Goal: Task Accomplishment & Management: Manage account settings

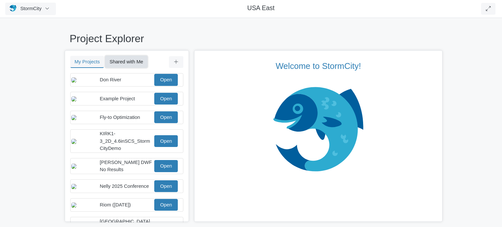
click at [136, 61] on button "Shared with Me" at bounding box center [126, 62] width 42 height 12
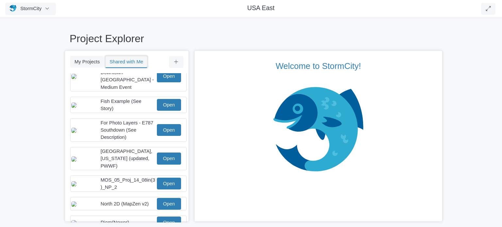
scroll to position [127, 0]
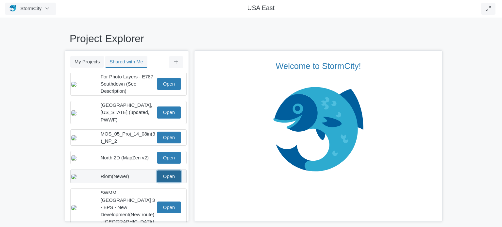
click at [166, 171] on link "Open" at bounding box center [169, 177] width 24 height 12
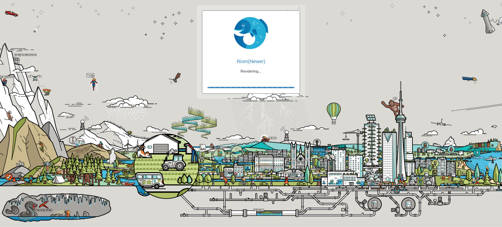
checkbox input "true"
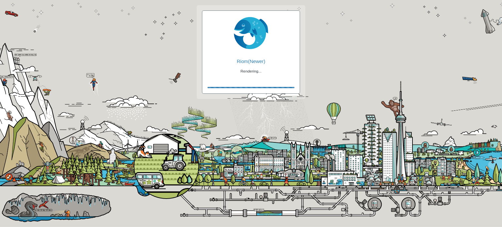
checkbox input "true"
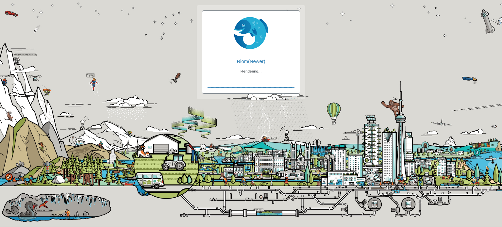
checkbox input "false"
checkbox input "true"
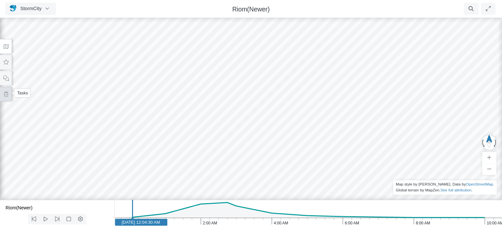
click at [7, 94] on icon at bounding box center [6, 94] width 6 height 5
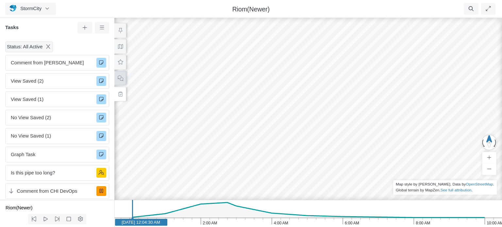
click at [124, 79] on button at bounding box center [120, 78] width 12 height 15
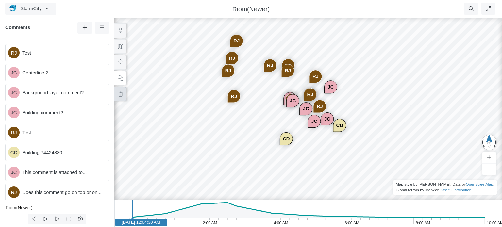
click at [120, 93] on icon at bounding box center [120, 94] width 6 height 5
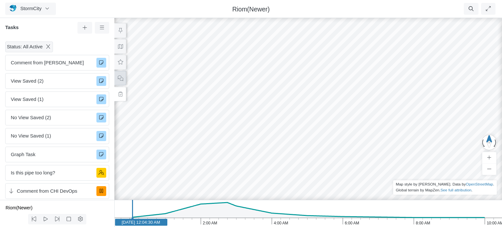
click at [122, 78] on icon at bounding box center [120, 78] width 6 height 5
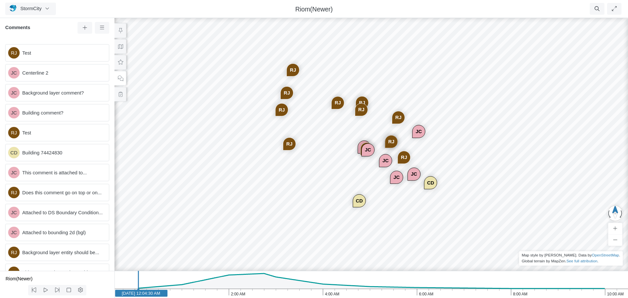
drag, startPoint x: 277, startPoint y: 112, endPoint x: 297, endPoint y: 130, distance: 27.1
click at [297, 130] on div "RJ JC JC JC CD JC RJ JC JC RJ RJ RJ RJ RJ RJ RJ RJ CD RJ JC" at bounding box center [371, 157] width 628 height 281
click at [44, 10] on button "StormCity" at bounding box center [30, 9] width 51 height 12
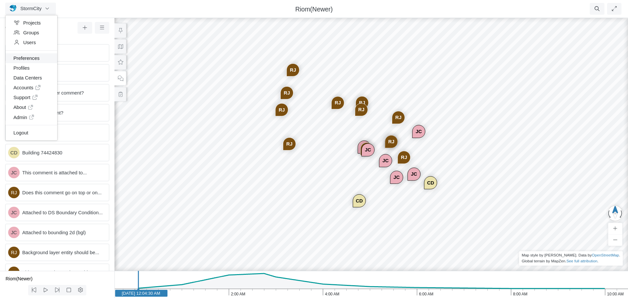
click at [25, 59] on link "Preferences" at bounding box center [32, 58] width 52 height 10
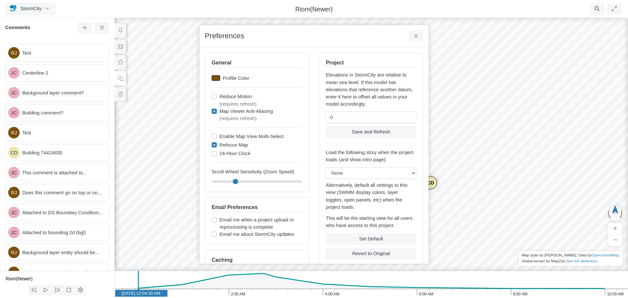
click at [216, 80] on div at bounding box center [216, 78] width 9 height 6
type input "#7b4f10ff"
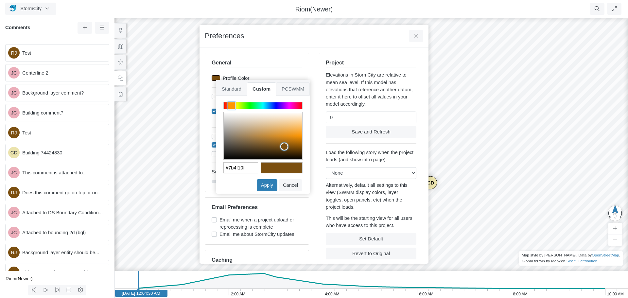
click at [298, 88] on span "PCSWMM" at bounding box center [293, 88] width 34 height 13
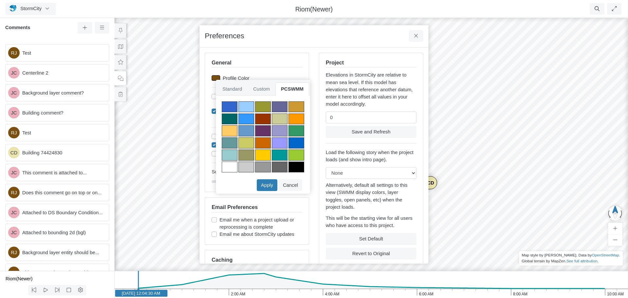
click at [248, 104] on div at bounding box center [246, 106] width 16 height 11
click at [271, 181] on button "Apply" at bounding box center [267, 185] width 21 height 12
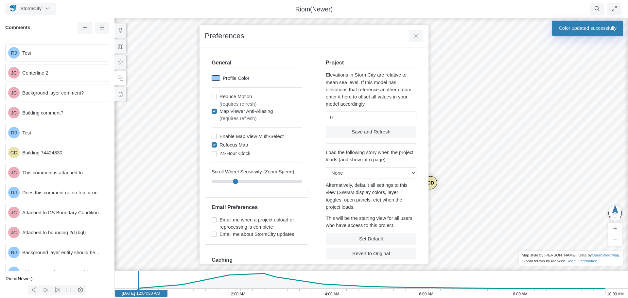
click at [217, 79] on div at bounding box center [216, 78] width 9 height 6
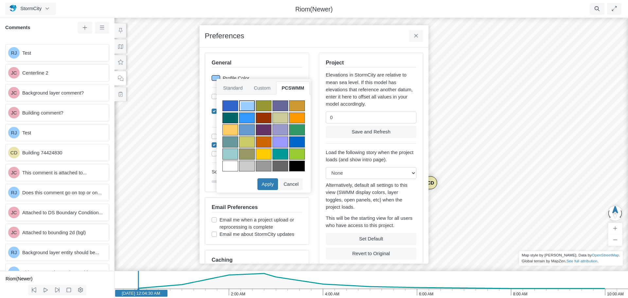
click at [232, 107] on div at bounding box center [230, 105] width 16 height 11
click at [270, 184] on button "Apply" at bounding box center [267, 184] width 21 height 12
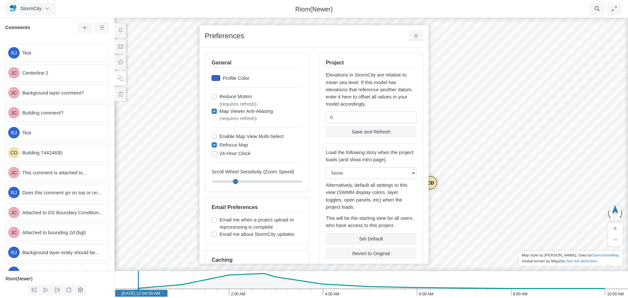
click at [215, 78] on div at bounding box center [216, 78] width 9 height 6
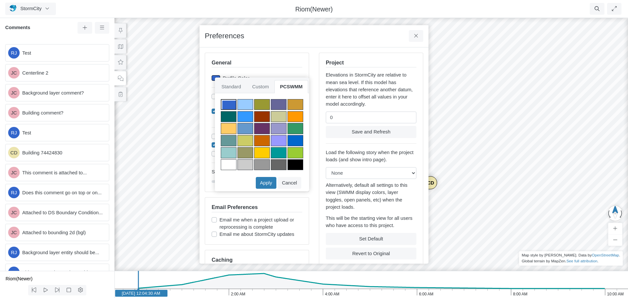
click at [264, 103] on div at bounding box center [262, 104] width 16 height 11
click at [266, 181] on button "Apply" at bounding box center [266, 183] width 21 height 12
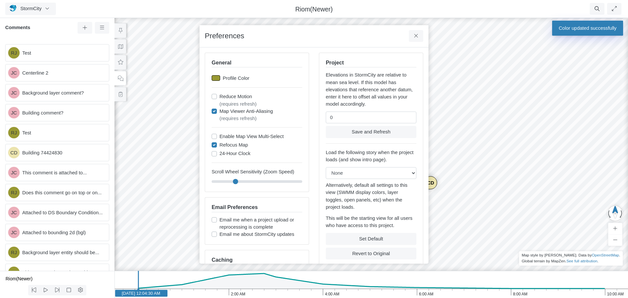
click at [217, 79] on div at bounding box center [216, 78] width 9 height 6
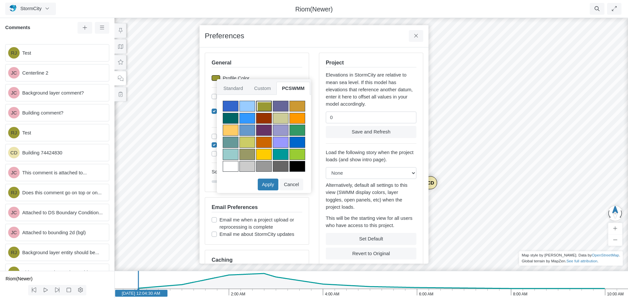
click at [282, 103] on div at bounding box center [281, 106] width 16 height 11
click at [269, 184] on button "Apply" at bounding box center [268, 185] width 21 height 12
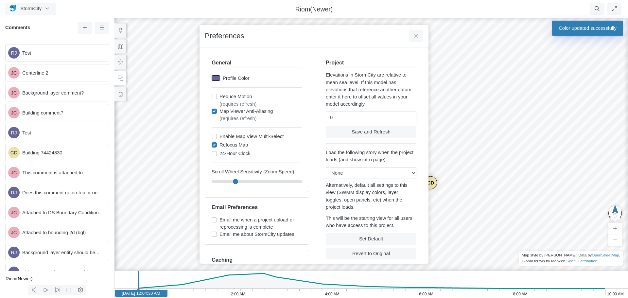
click at [217, 79] on div at bounding box center [216, 78] width 9 height 6
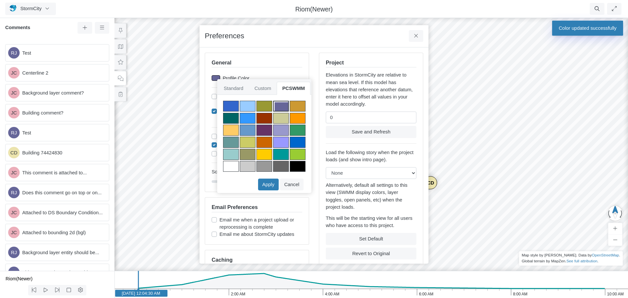
click at [298, 105] on div at bounding box center [298, 106] width 16 height 11
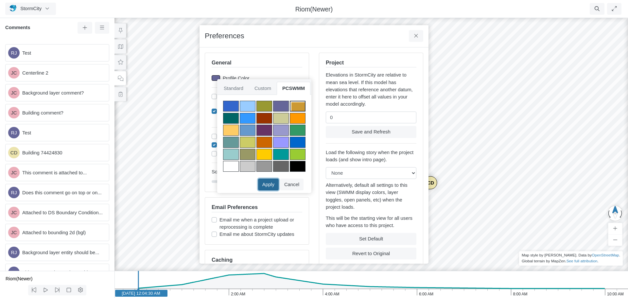
click at [270, 182] on button "Apply" at bounding box center [268, 185] width 21 height 12
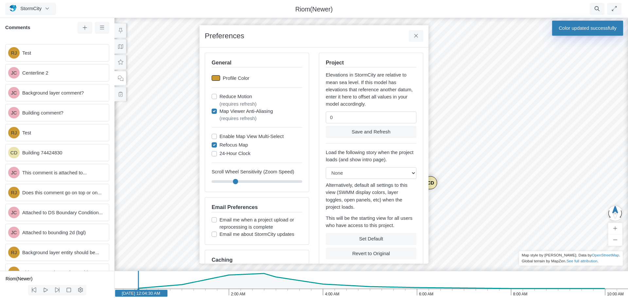
click at [219, 78] on div at bounding box center [216, 78] width 9 height 6
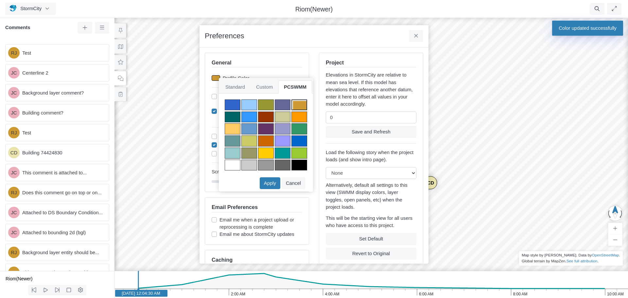
click at [236, 117] on div at bounding box center [233, 117] width 16 height 11
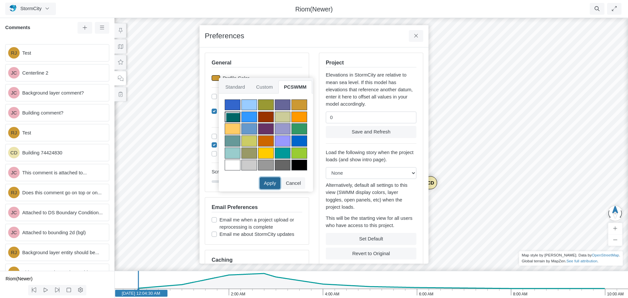
click at [272, 181] on button "Apply" at bounding box center [270, 183] width 21 height 12
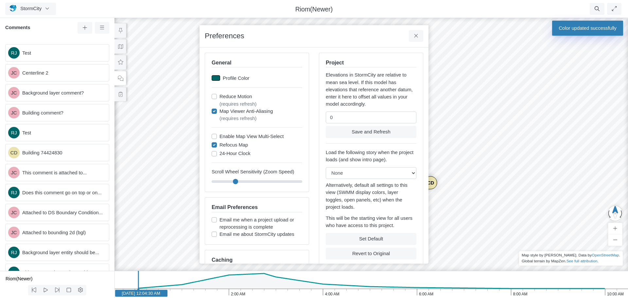
click at [217, 79] on div at bounding box center [216, 78] width 9 height 6
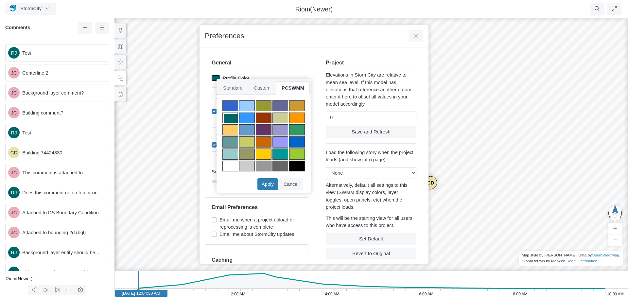
click at [248, 117] on div at bounding box center [247, 118] width 16 height 11
click at [273, 183] on button "Apply" at bounding box center [267, 184] width 21 height 12
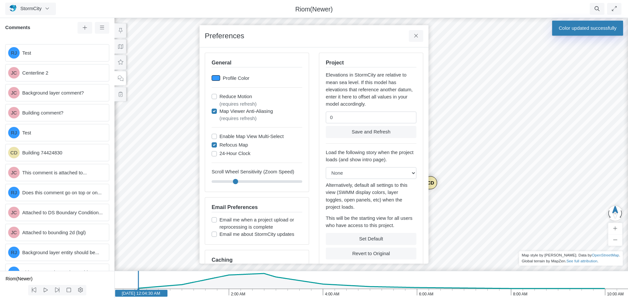
click at [215, 79] on div at bounding box center [216, 78] width 9 height 6
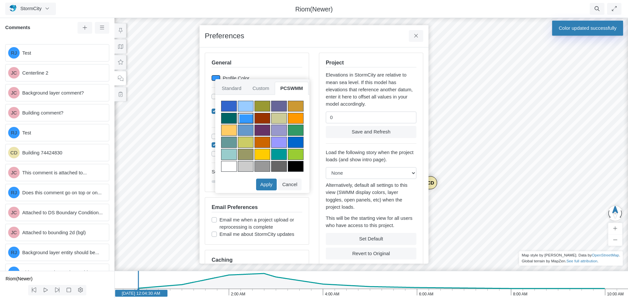
click at [265, 118] on div at bounding box center [262, 118] width 16 height 11
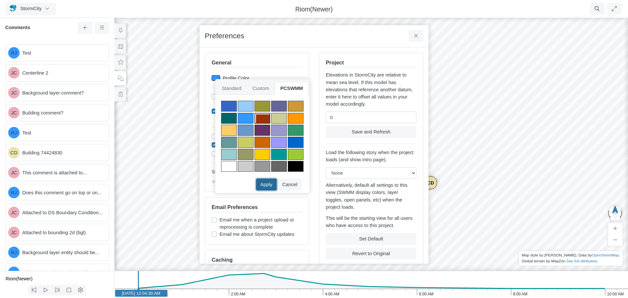
click at [273, 183] on button "Apply" at bounding box center [266, 185] width 21 height 12
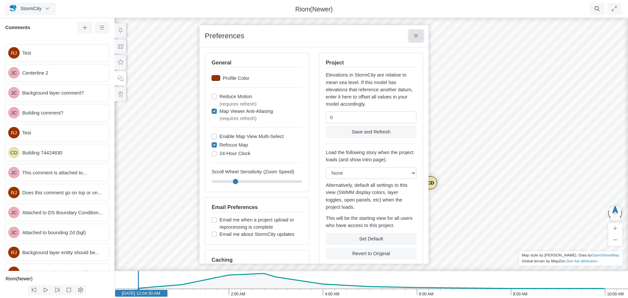
click at [414, 36] on icon at bounding box center [416, 35] width 6 height 5
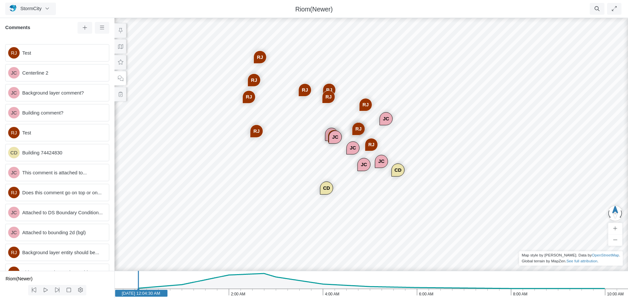
drag, startPoint x: 373, startPoint y: 158, endPoint x: 340, endPoint y: 145, distance: 35.1
click at [340, 145] on div "RJ JC JC JC CD JC RJ JC JC RJ RJ RJ RJ RJ RJ RJ RJ CD RJ JC" at bounding box center [371, 157] width 628 height 281
click at [34, 8] on span "StormCity" at bounding box center [30, 8] width 21 height 5
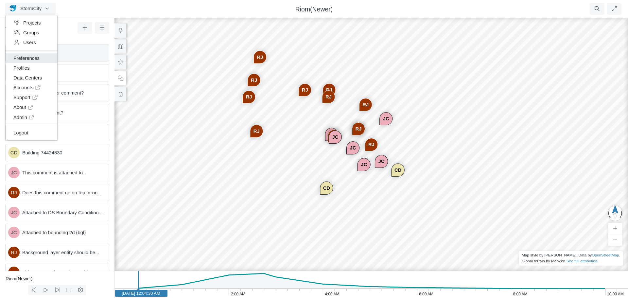
click at [24, 59] on link "Preferences" at bounding box center [32, 58] width 52 height 10
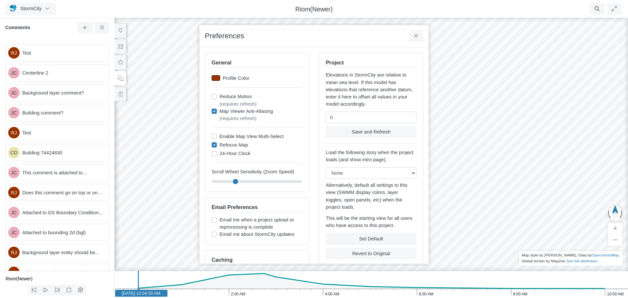
click at [214, 78] on div at bounding box center [216, 78] width 9 height 6
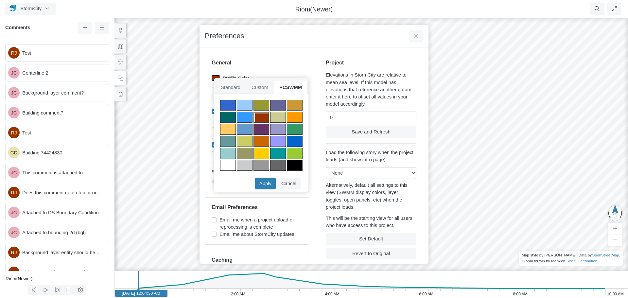
click at [280, 116] on div at bounding box center [278, 117] width 16 height 11
click at [266, 181] on button "Apply" at bounding box center [265, 184] width 21 height 12
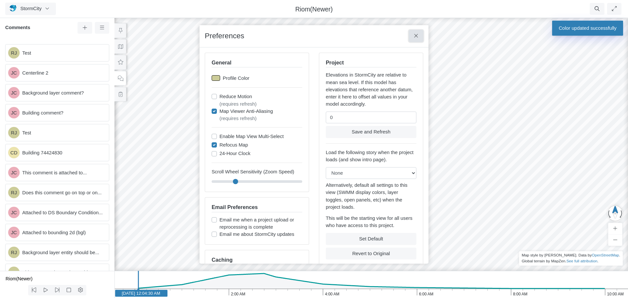
click at [411, 35] on button at bounding box center [416, 36] width 15 height 12
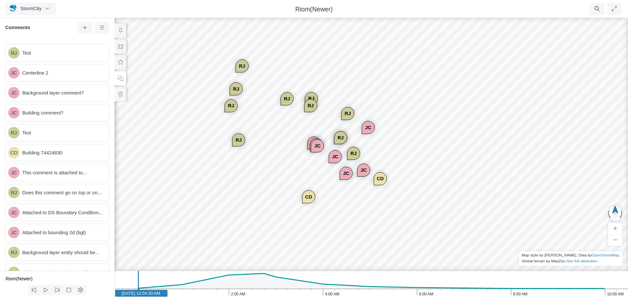
drag, startPoint x: 415, startPoint y: 71, endPoint x: 397, endPoint y: 80, distance: 20.0
click at [397, 80] on div "RJ JC JC JC CD JC RJ JC JC RJ RJ RJ RJ RJ RJ RJ RJ CD RJ JC" at bounding box center [371, 157] width 628 height 281
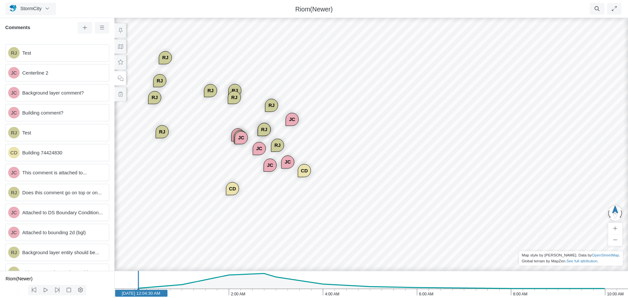
drag, startPoint x: 293, startPoint y: 105, endPoint x: 217, endPoint y: 97, distance: 77.0
click at [217, 97] on div "RJ" at bounding box center [210, 90] width 12 height 12
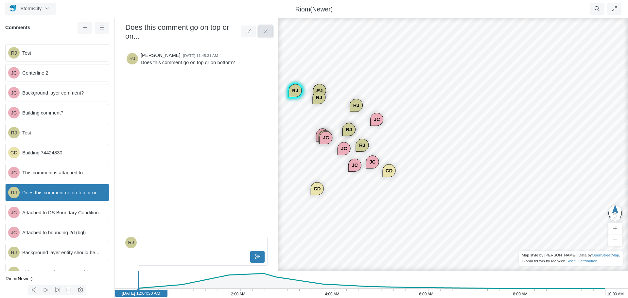
click at [267, 31] on icon at bounding box center [266, 31] width 6 height 5
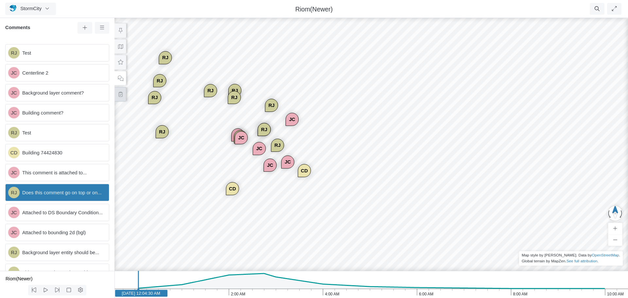
click at [125, 94] on button at bounding box center [120, 94] width 12 height 15
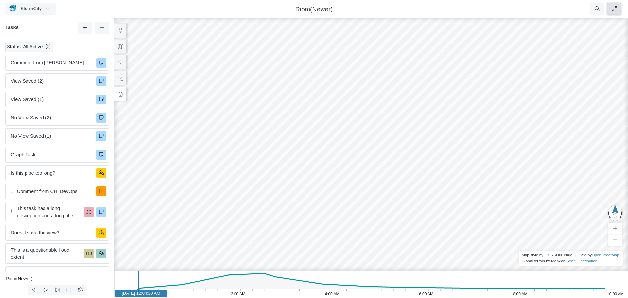
drag, startPoint x: 617, startPoint y: 8, endPoint x: 617, endPoint y: 49, distance: 40.6
click at [502, 9] on icon "button" at bounding box center [614, 8] width 6 height 5
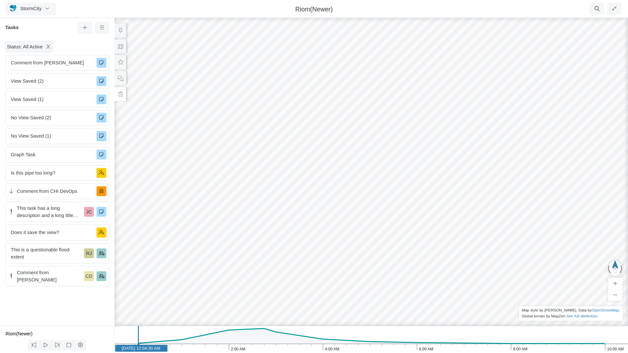
click at [321, 186] on div "RJ JC JC JC CD JC RJ JC JC RJ RJ RJ RJ RJ RJ RJ RJ CD RJ JC" at bounding box center [371, 185] width 628 height 337
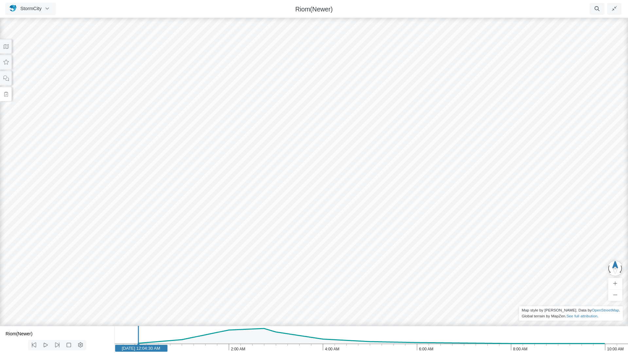
drag, startPoint x: 322, startPoint y: 173, endPoint x: 318, endPoint y: 165, distance: 9.1
click at [318, 166] on div "RJ JC JC JC CD JC RJ JC JC RJ RJ RJ RJ RJ RJ RJ RJ CD RJ JC" at bounding box center [314, 185] width 628 height 337
click at [502, 18] on nav "StormCity Projects Groups Users Preferences Profiles Data Centers Accounts Supp…" at bounding box center [314, 9] width 628 height 18
click at [4, 60] on icon at bounding box center [6, 62] width 6 height 5
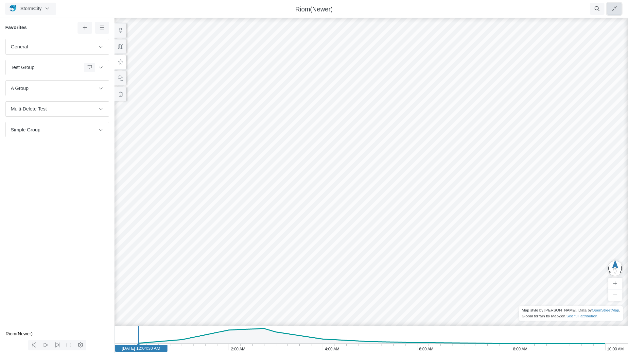
click at [502, 10] on button "button" at bounding box center [614, 9] width 15 height 12
